Goal: Find specific page/section: Find specific page/section

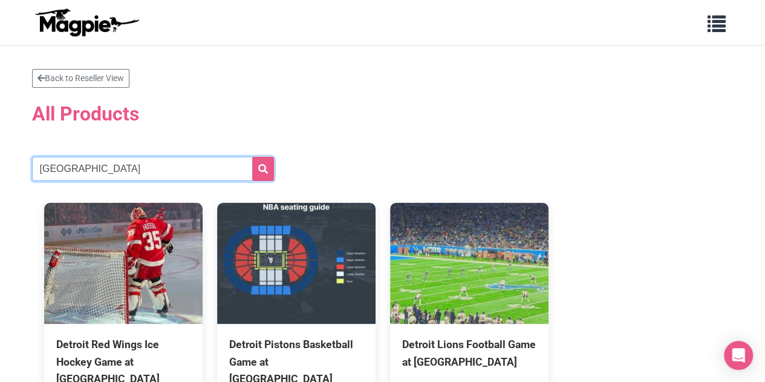
drag, startPoint x: 105, startPoint y: 171, endPoint x: 0, endPoint y: 169, distance: 105.3
click at [0, 169] on section "Back to Reseller View All Products detroit Detroit Red Wings Ice Hockey Game at…" at bounding box center [382, 261] width 765 height 433
paste input "Indianapolis Colts"
type input "Indianapolis Colts"
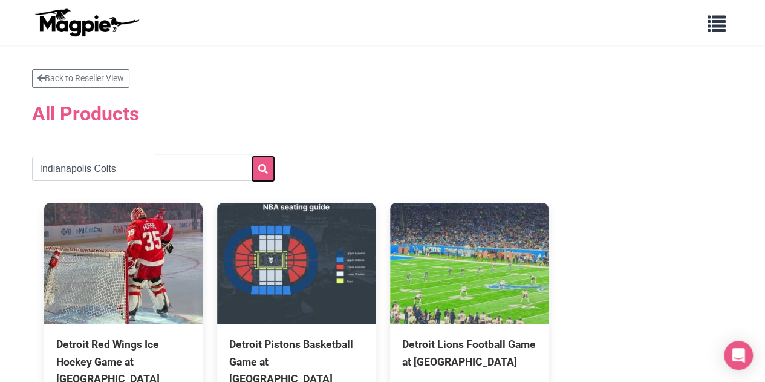
click at [269, 165] on button "submit" at bounding box center [263, 169] width 22 height 24
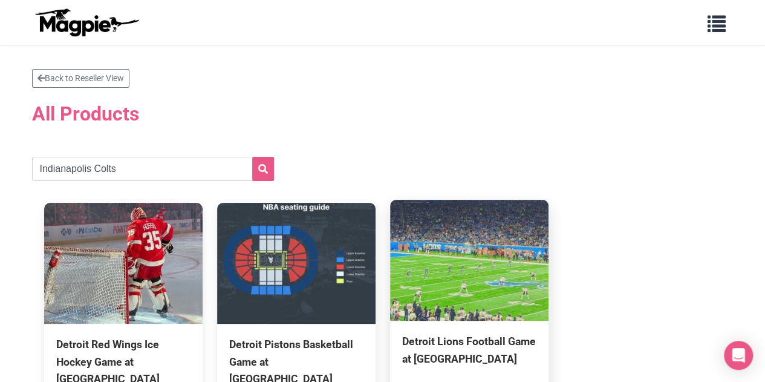
scroll to position [59, 0]
